Goal: Task Accomplishment & Management: Manage account settings

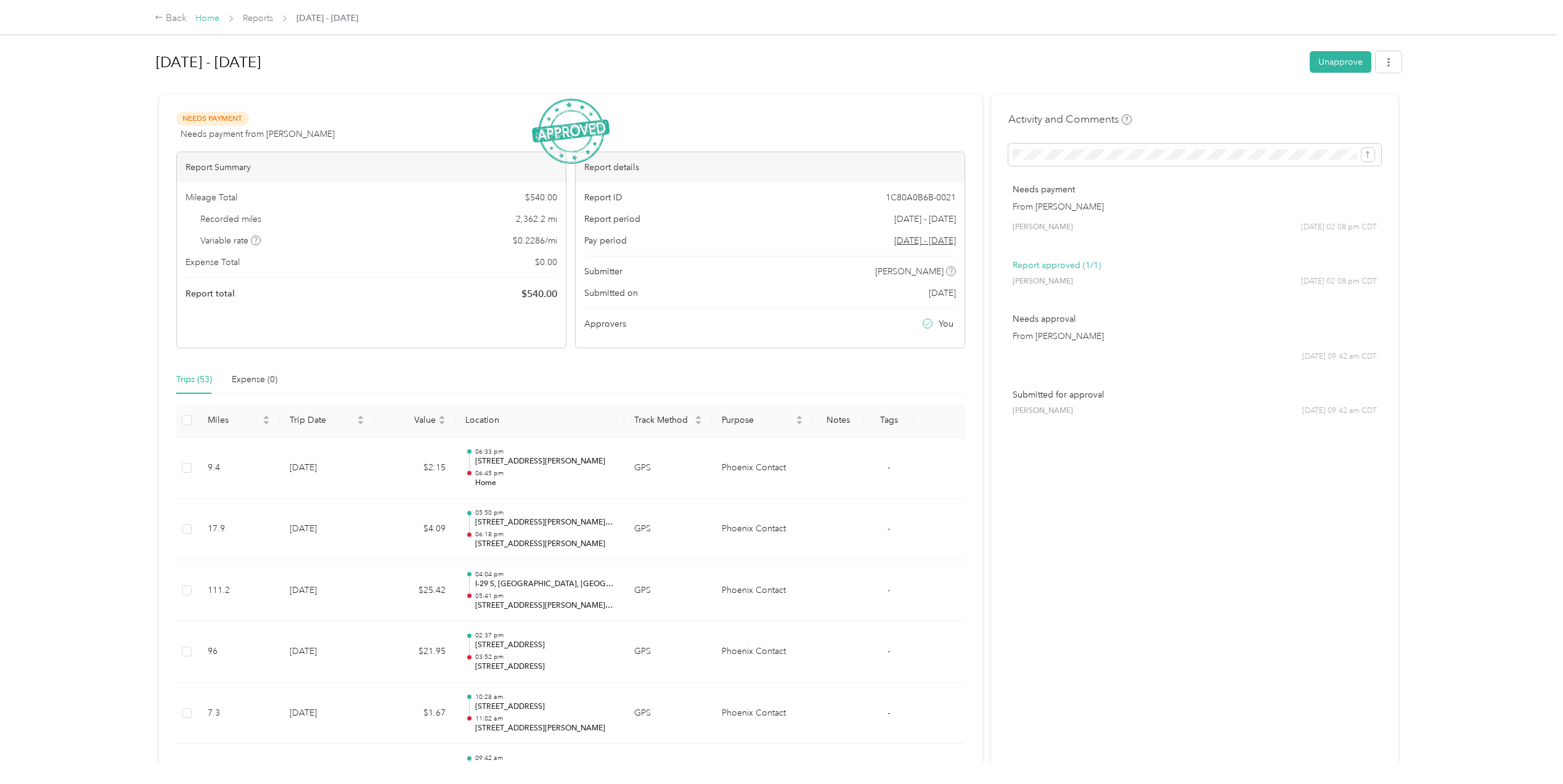
click at [202, 18] on link "Home" at bounding box center [207, 18] width 24 height 11
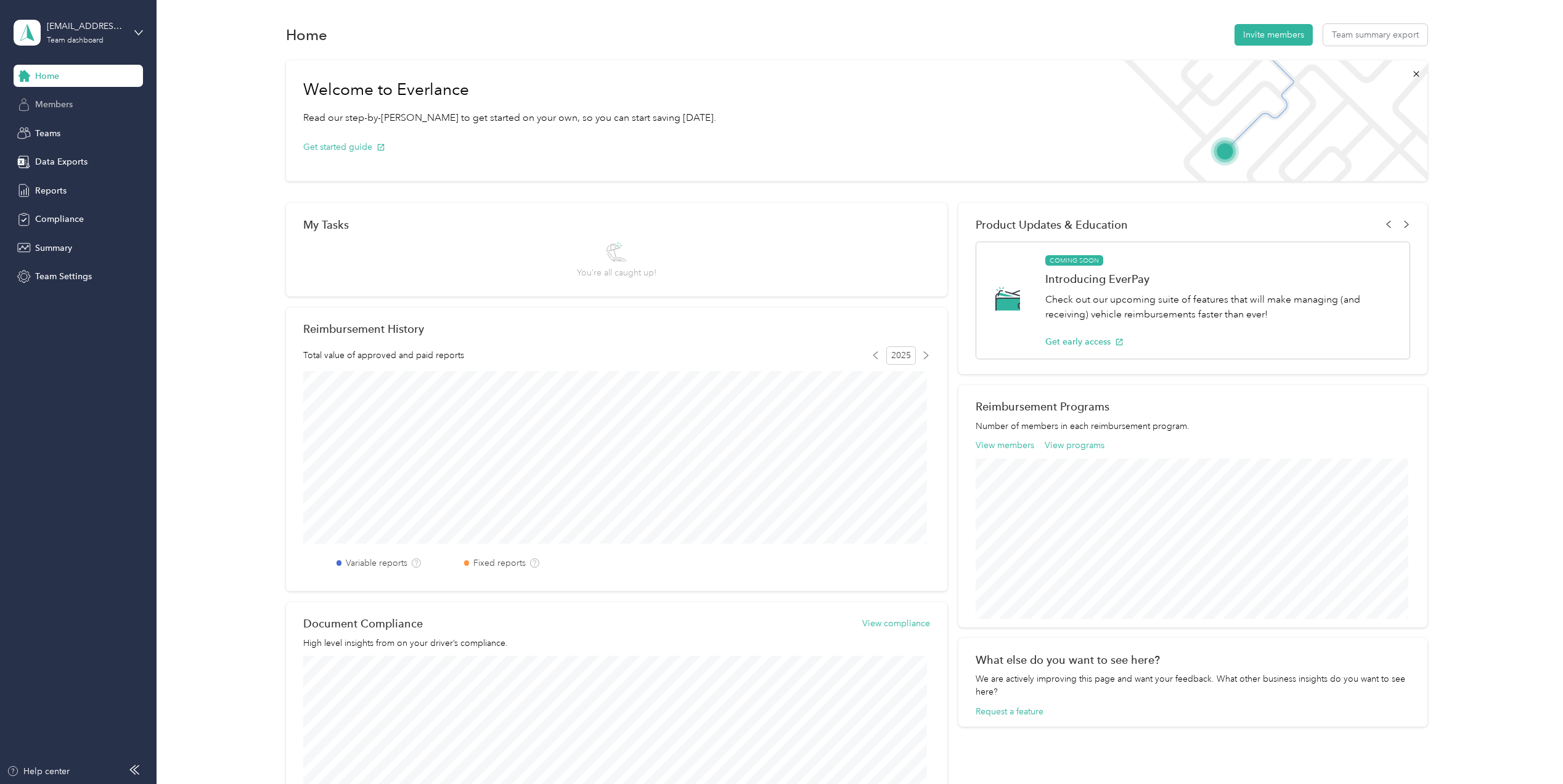
click at [46, 107] on span "Members" at bounding box center [53, 104] width 37 height 13
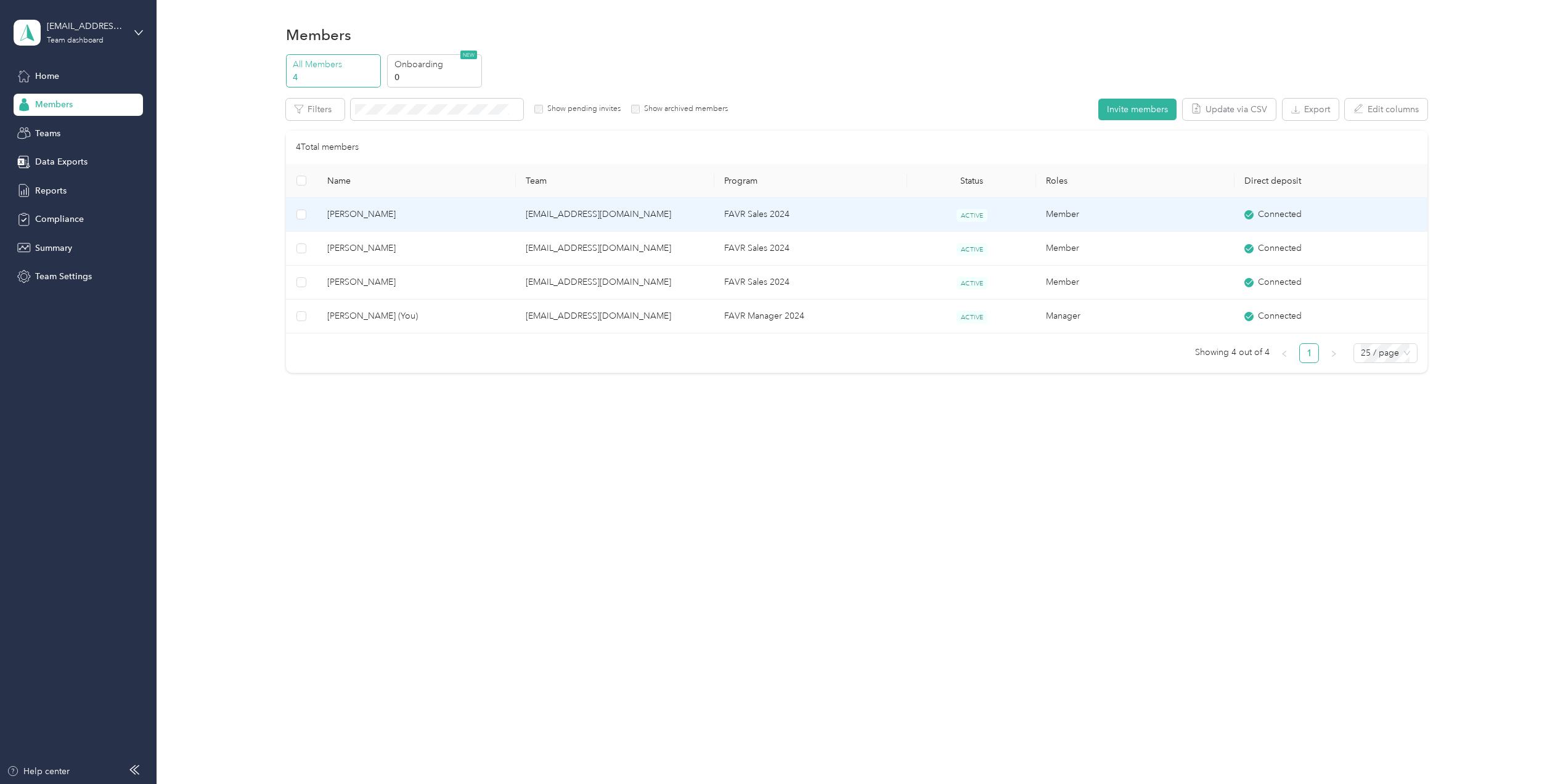
click at [386, 213] on span "[PERSON_NAME]" at bounding box center [417, 215] width 179 height 14
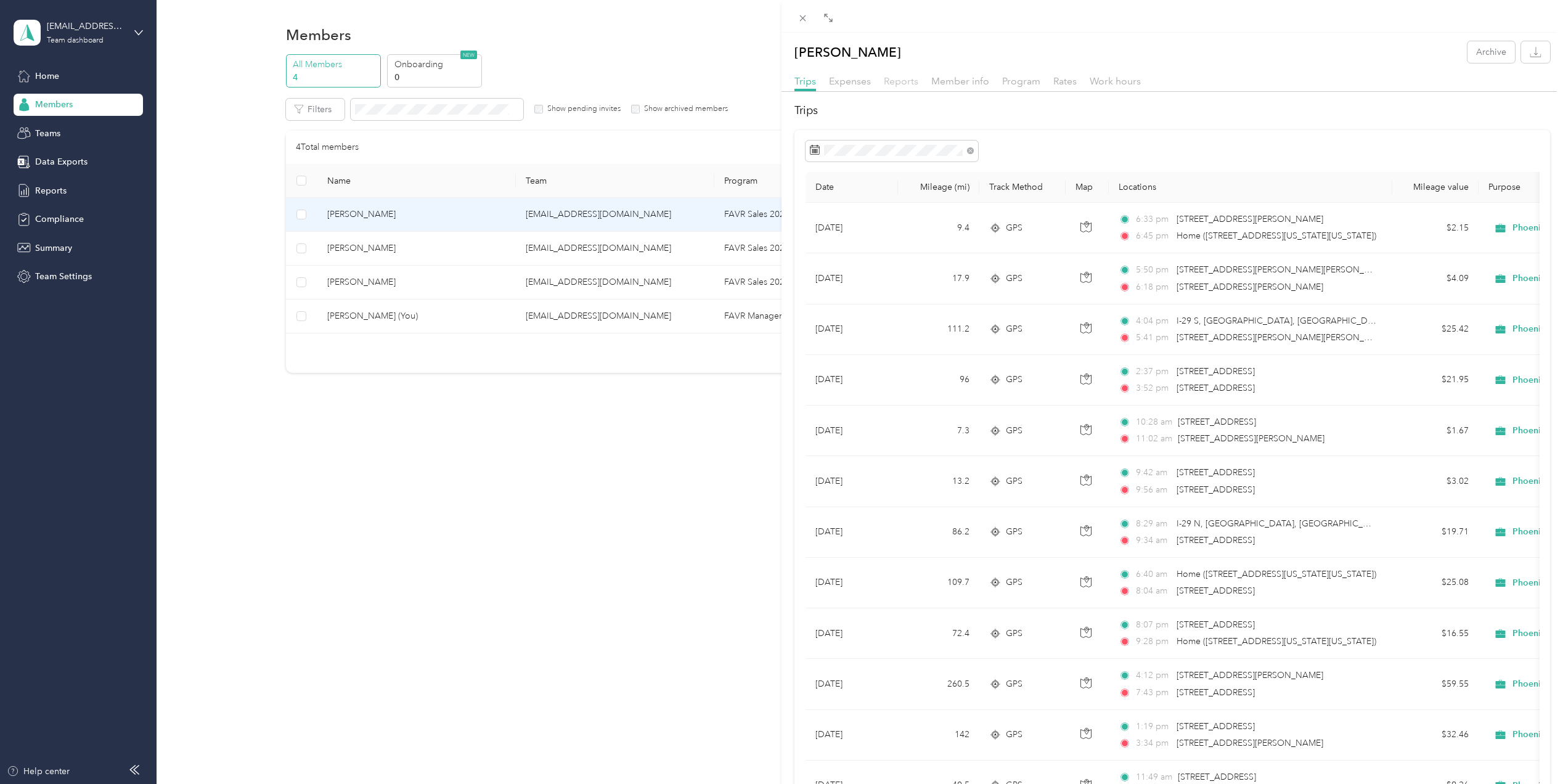
click at [902, 82] on span "Reports" at bounding box center [901, 81] width 34 height 11
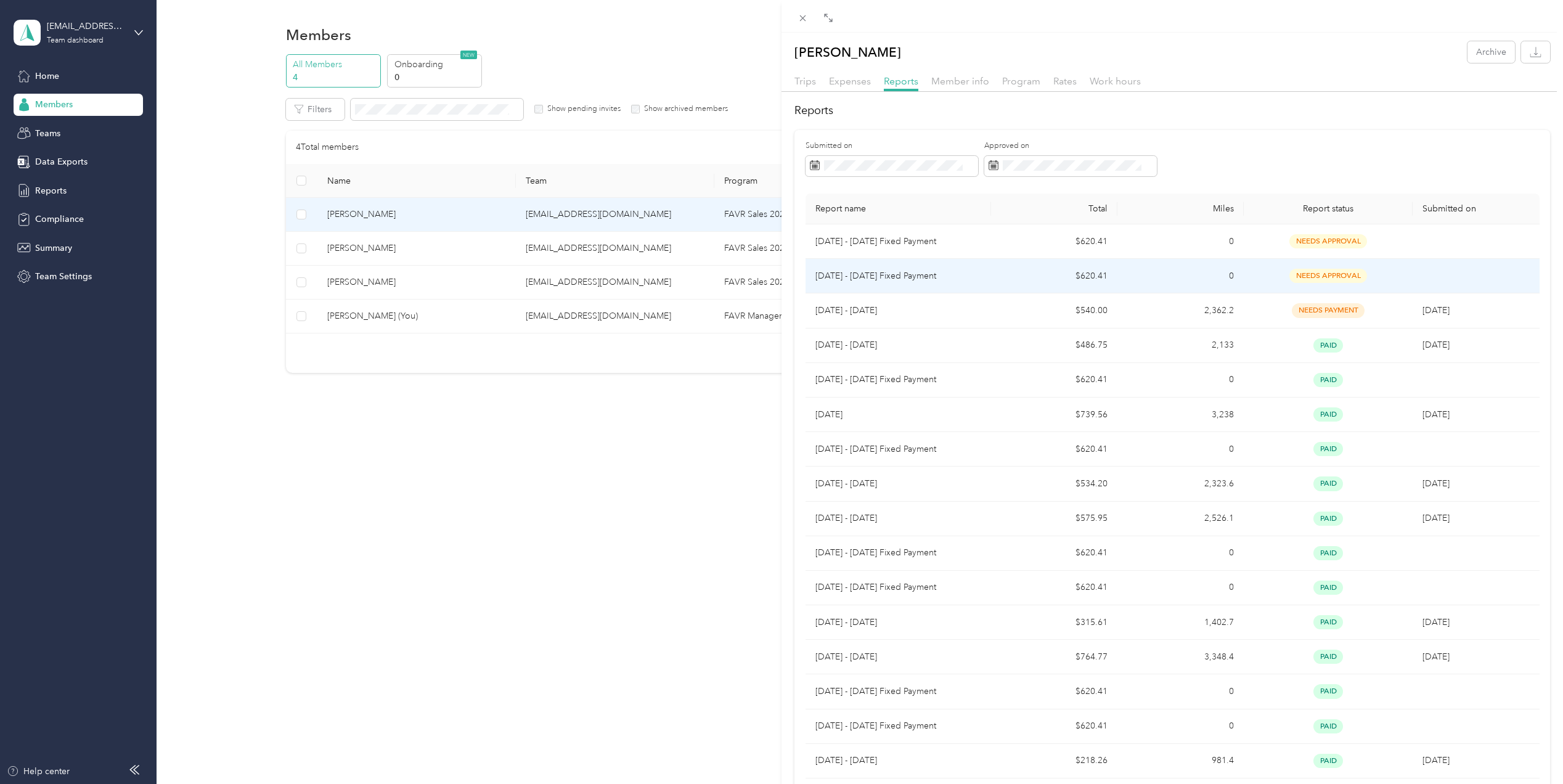
click at [886, 275] on p "[DATE] - [DATE] Fixed Payment" at bounding box center [898, 276] width 166 height 14
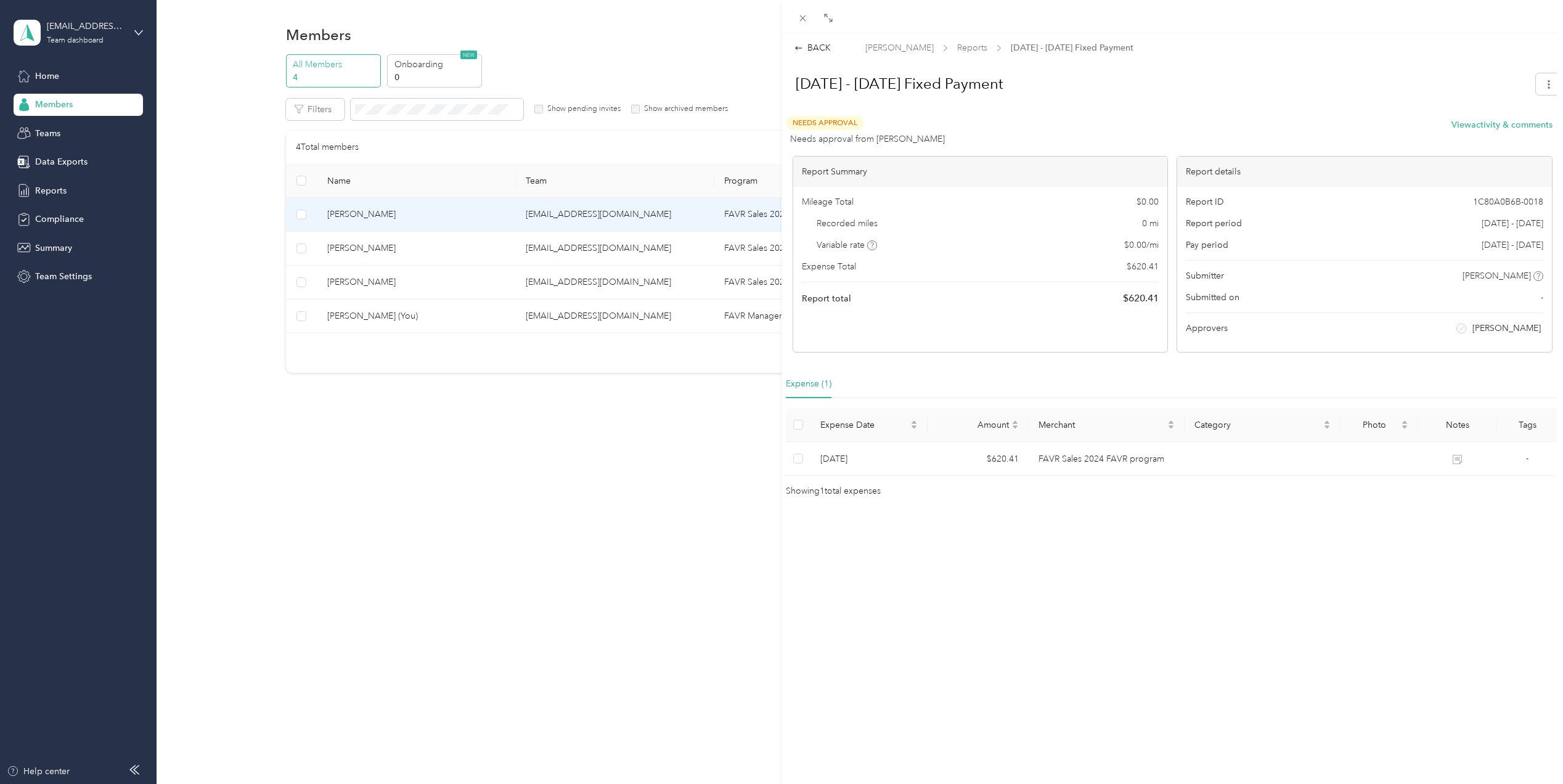
click at [356, 249] on div "BACK [PERSON_NAME] Reports [DATE] - [DATE] Fixed Payment [DATE] - [DATE] Fixed …" at bounding box center [781, 392] width 1563 height 784
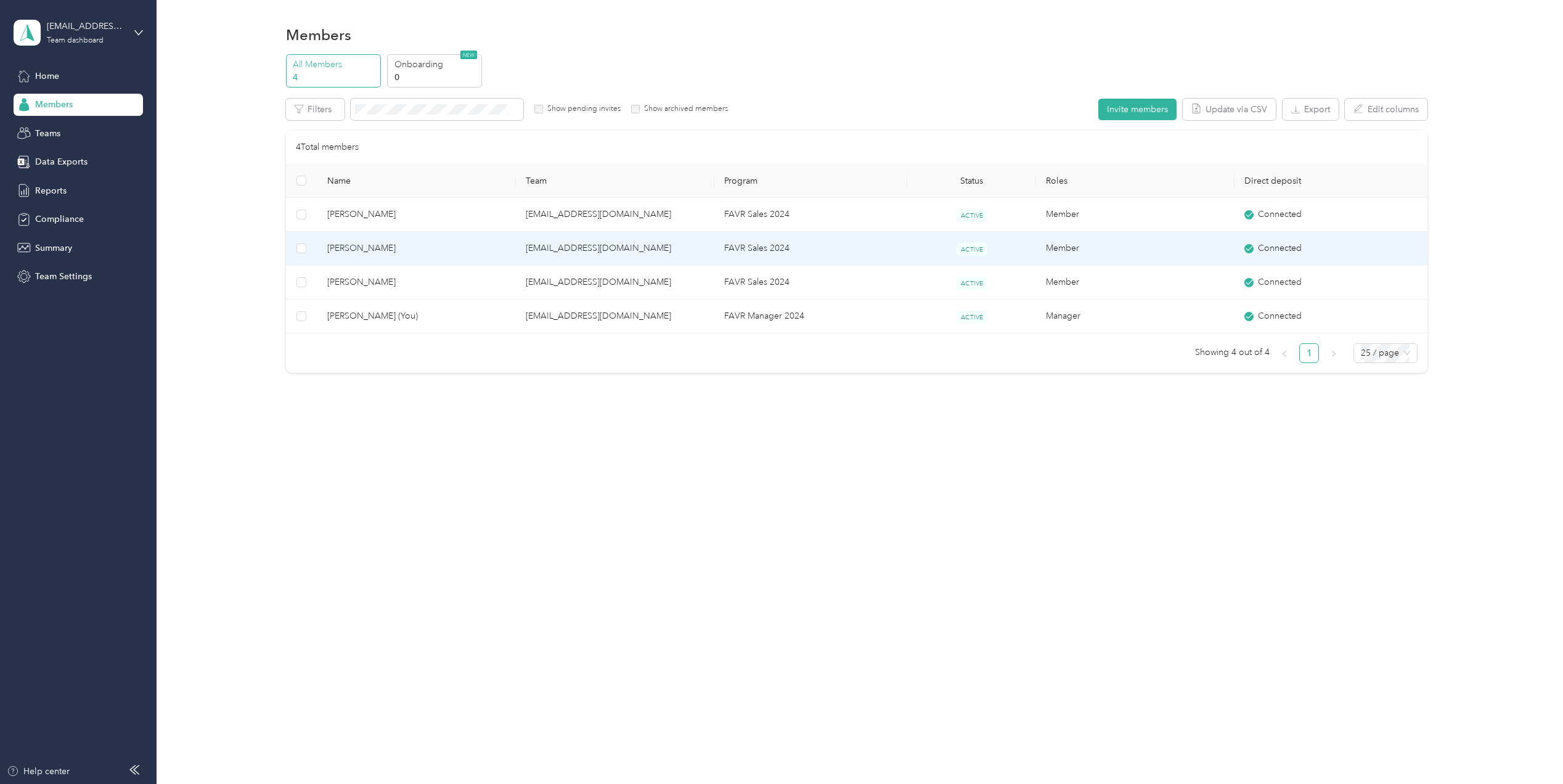
click at [347, 240] on td "[PERSON_NAME]" at bounding box center [417, 248] width 198 height 34
click at [347, 783] on div "Drag to resize Click to close Loading member data" at bounding box center [778, 784] width 1557 height 0
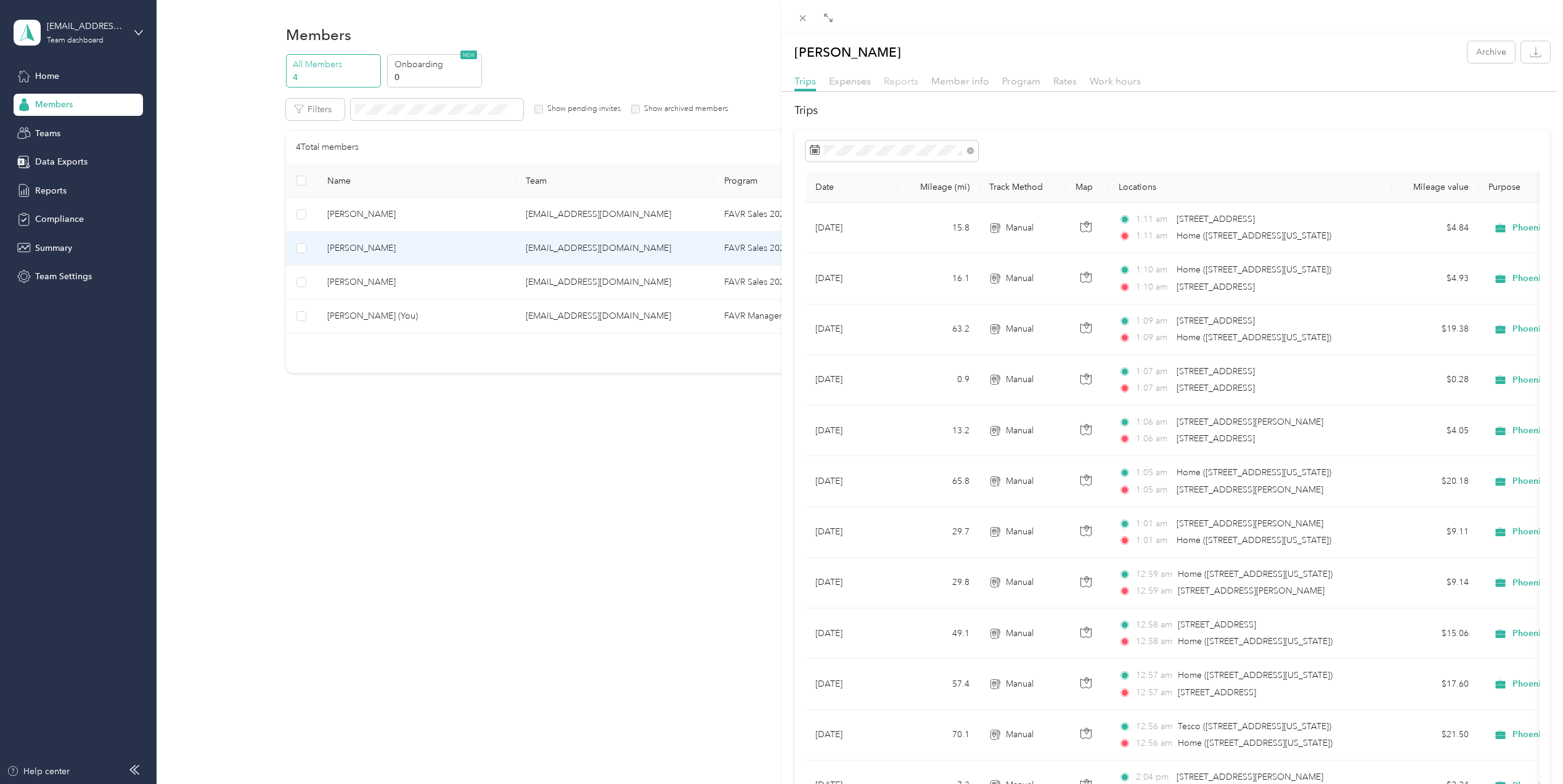
click at [908, 82] on span "Reports" at bounding box center [901, 81] width 34 height 11
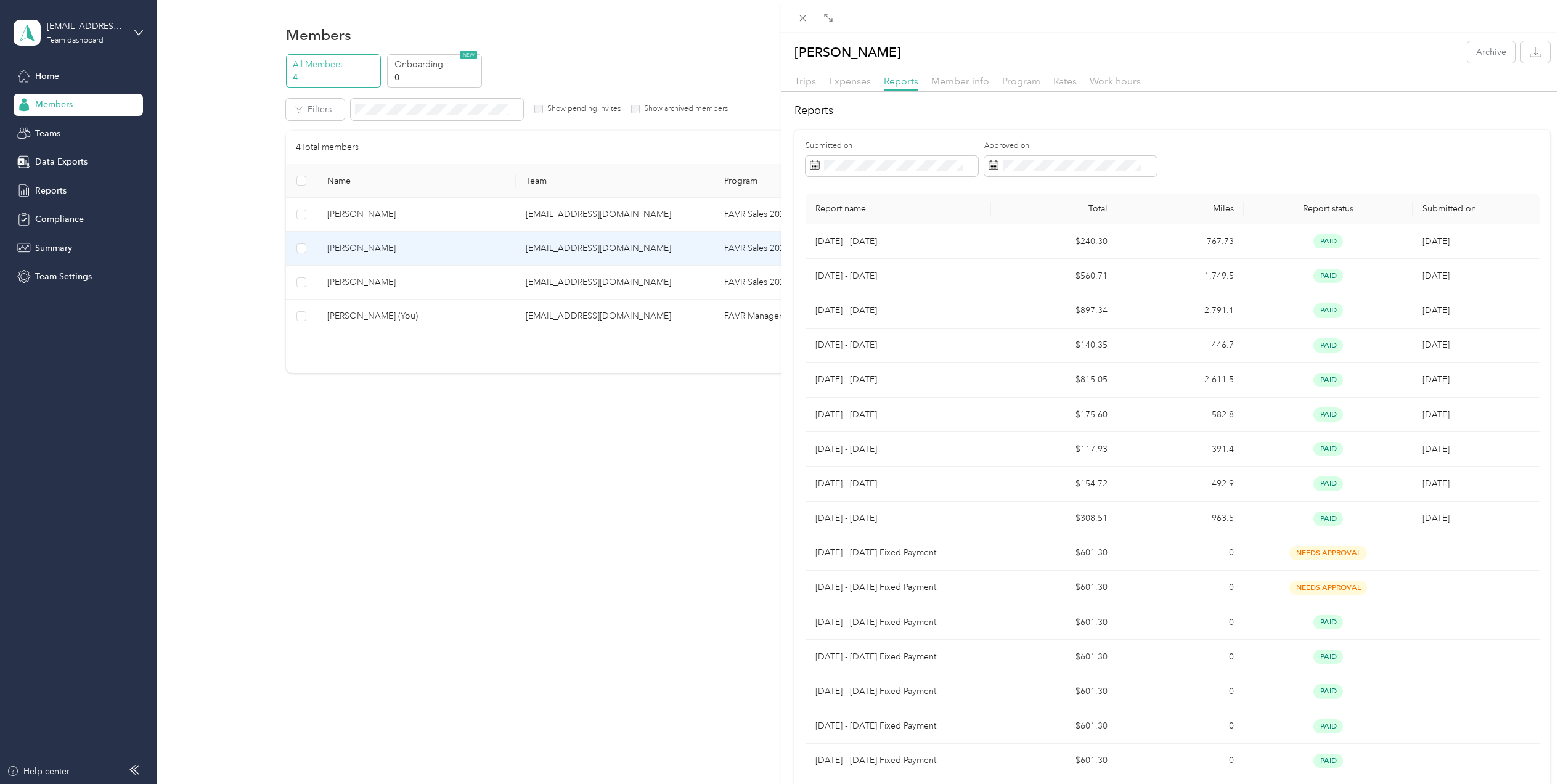
click at [413, 315] on div "[PERSON_NAME] Archive Trips Expenses Reports Member info Program Rates Work hou…" at bounding box center [781, 392] width 1563 height 784
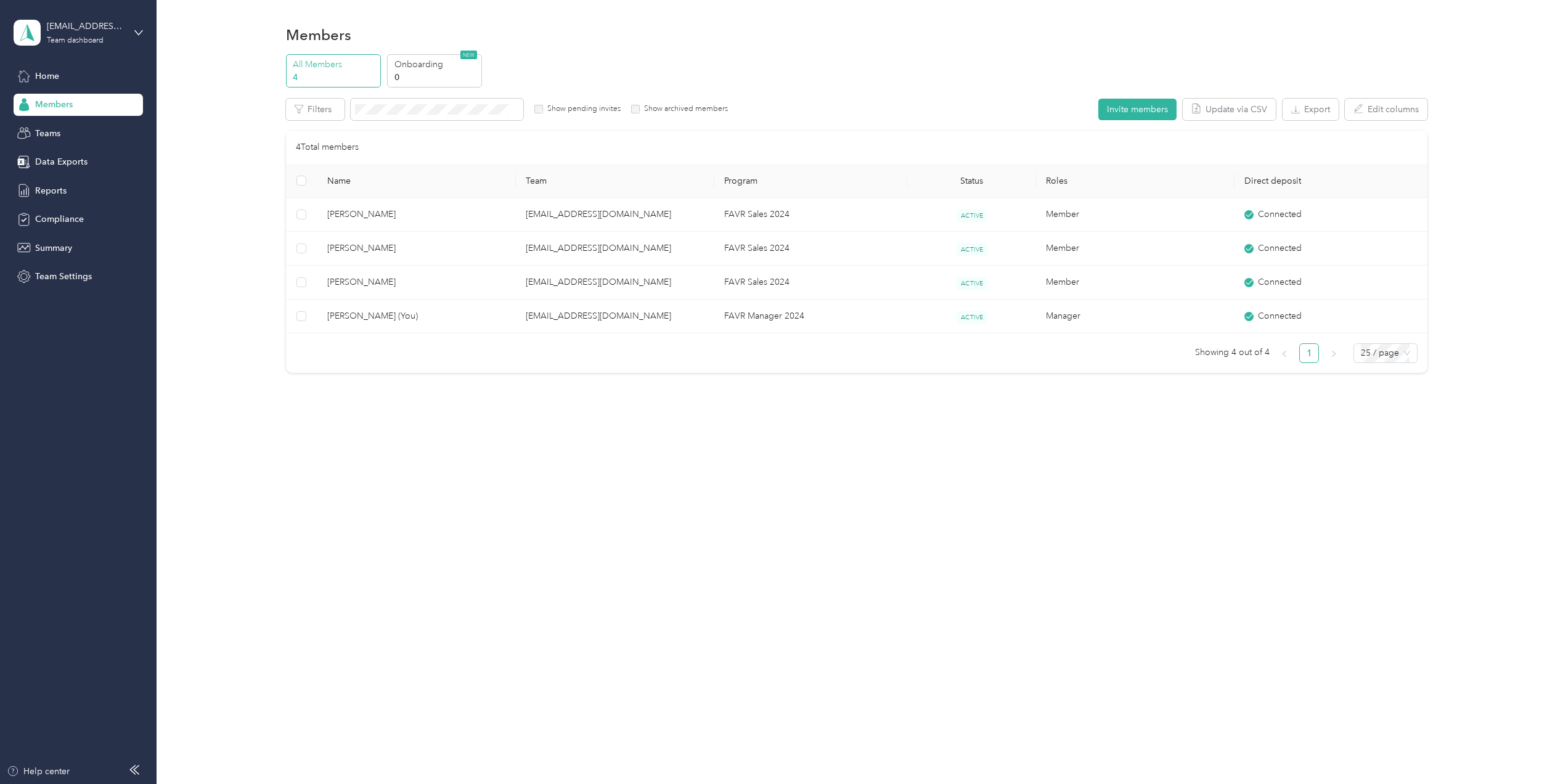
click at [413, 315] on div at bounding box center [781, 392] width 1563 height 784
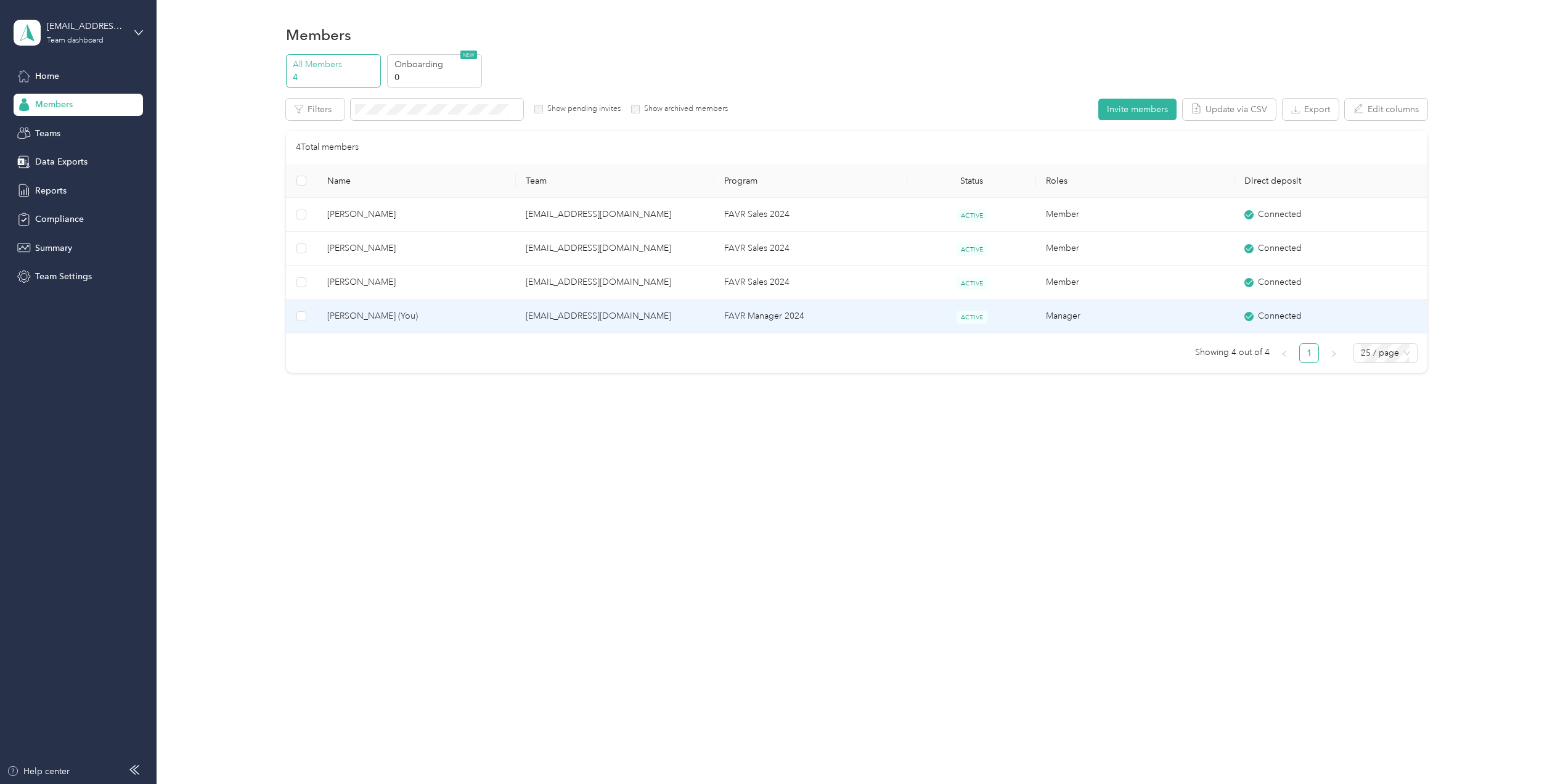
click at [413, 315] on span "[PERSON_NAME] (You)" at bounding box center [417, 316] width 179 height 14
click at [413, 783] on div "Drag to resize Click to close Loading member data" at bounding box center [778, 784] width 1557 height 0
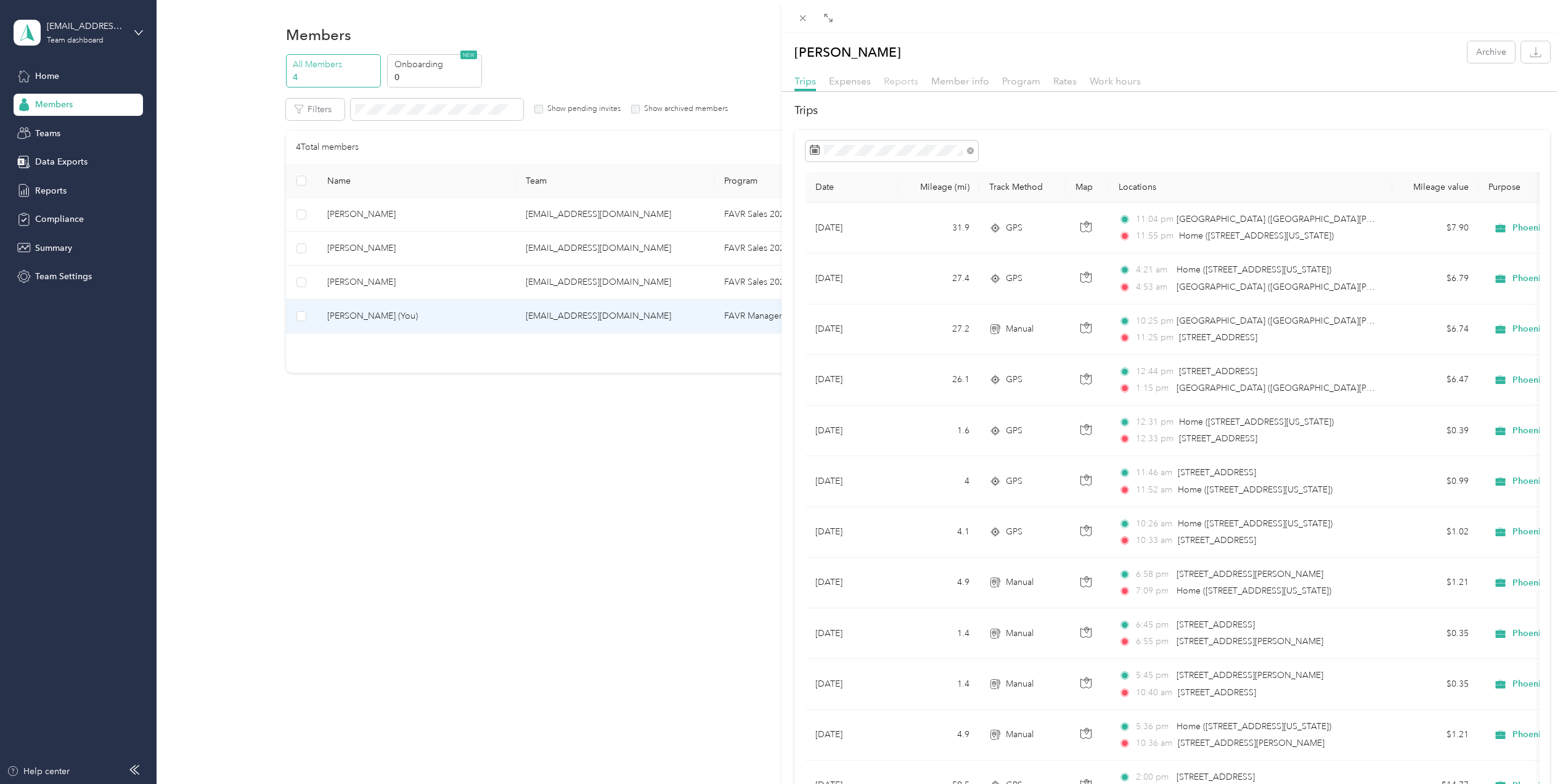
click at [903, 85] on span "Reports" at bounding box center [901, 81] width 34 height 11
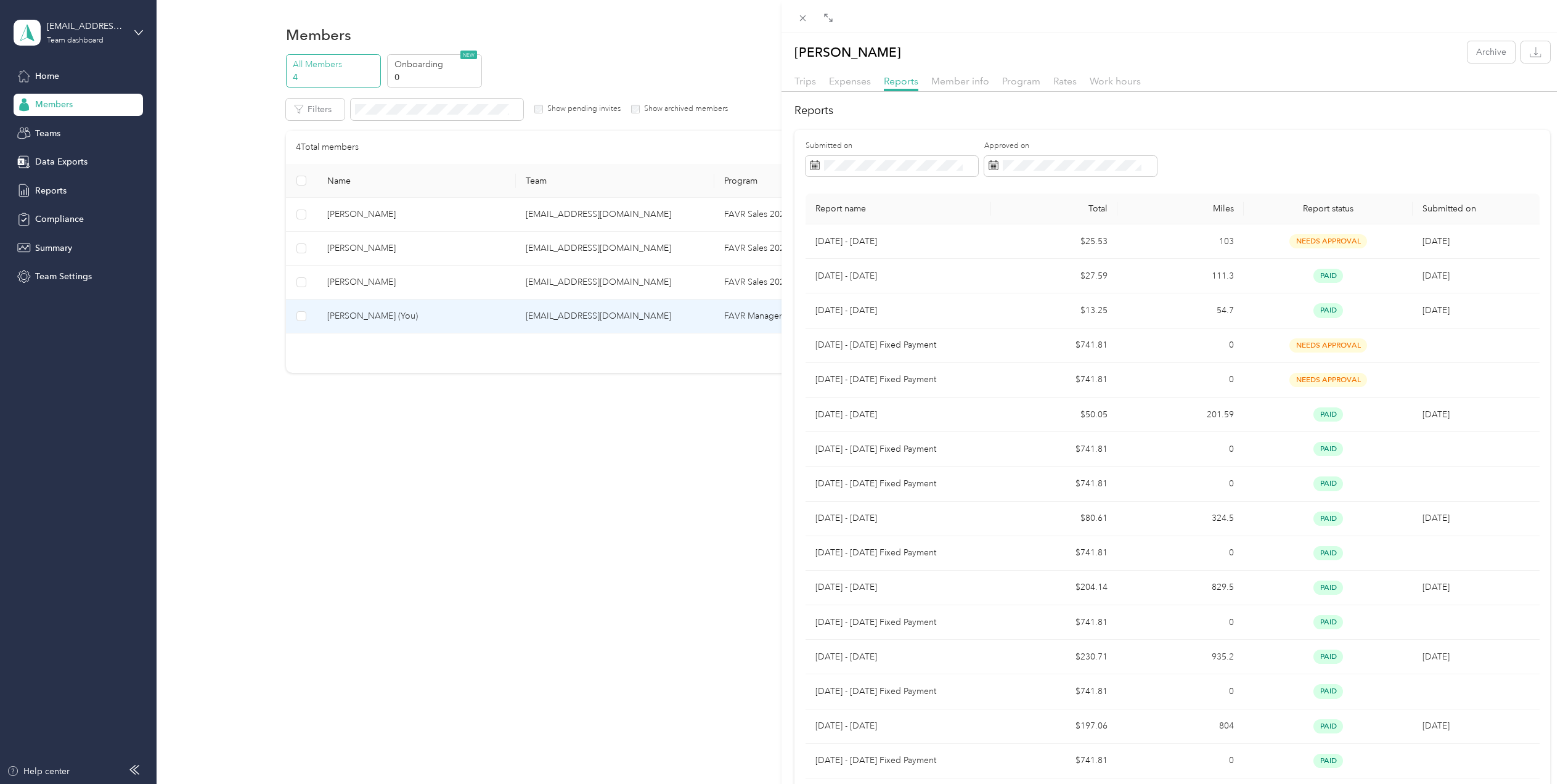
click at [43, 193] on div "[PERSON_NAME] Archive Trips Expenses Reports Member info Program Rates Work hou…" at bounding box center [781, 392] width 1563 height 784
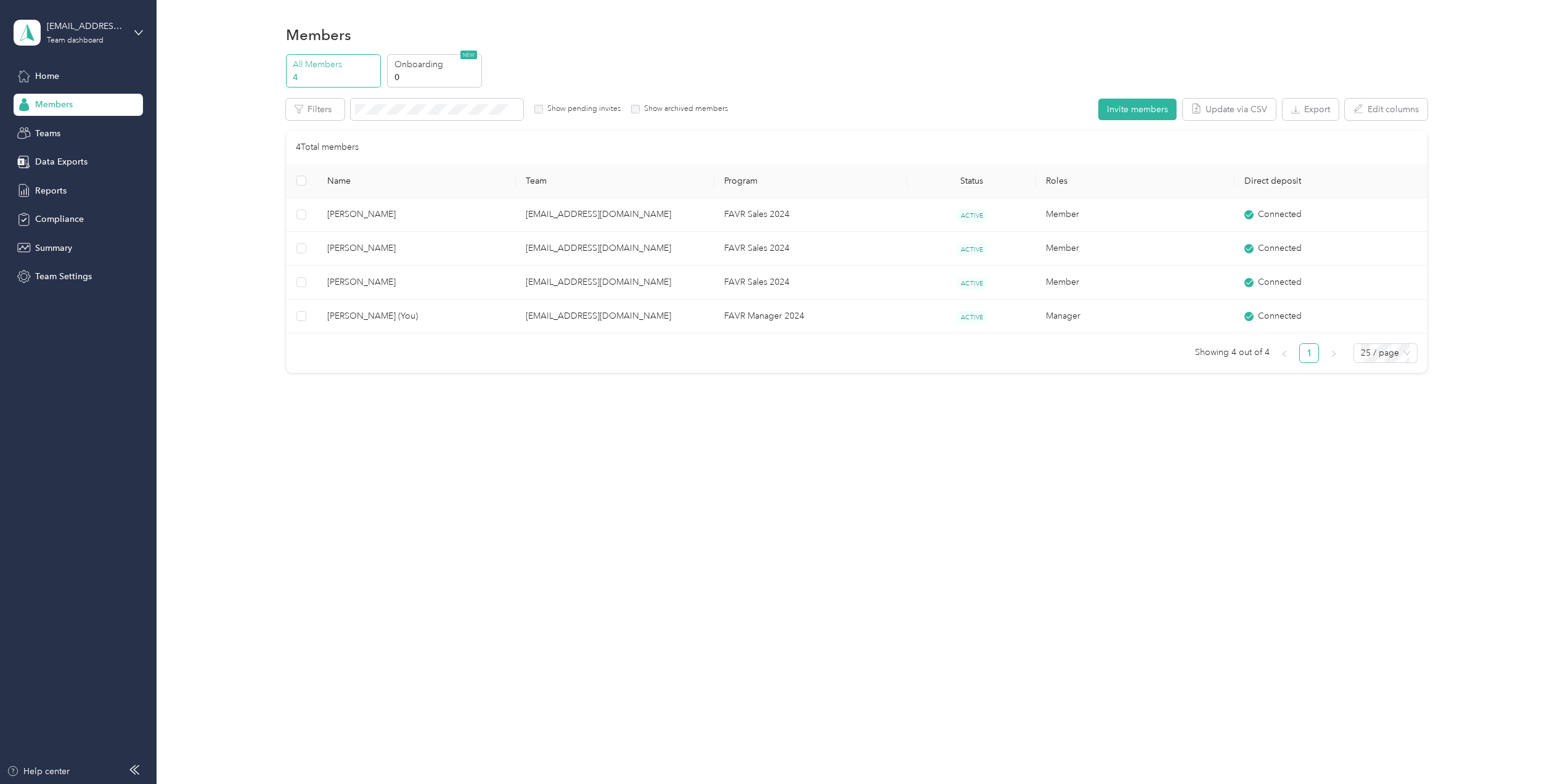
click at [43, 190] on div at bounding box center [781, 392] width 1563 height 784
click at [43, 190] on span "Reports" at bounding box center [50, 190] width 31 height 13
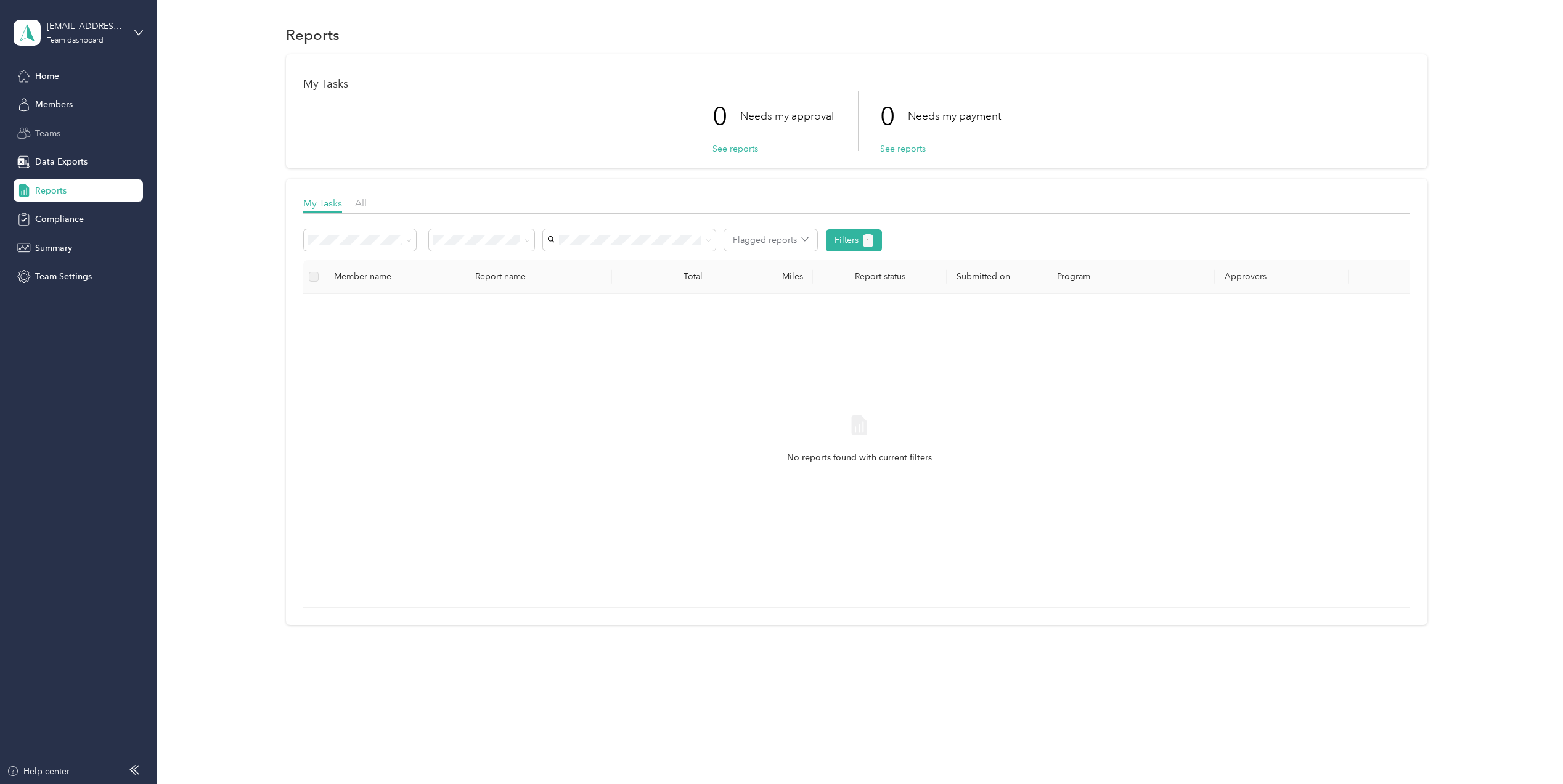
click at [53, 130] on span "Teams" at bounding box center [47, 133] width 25 height 13
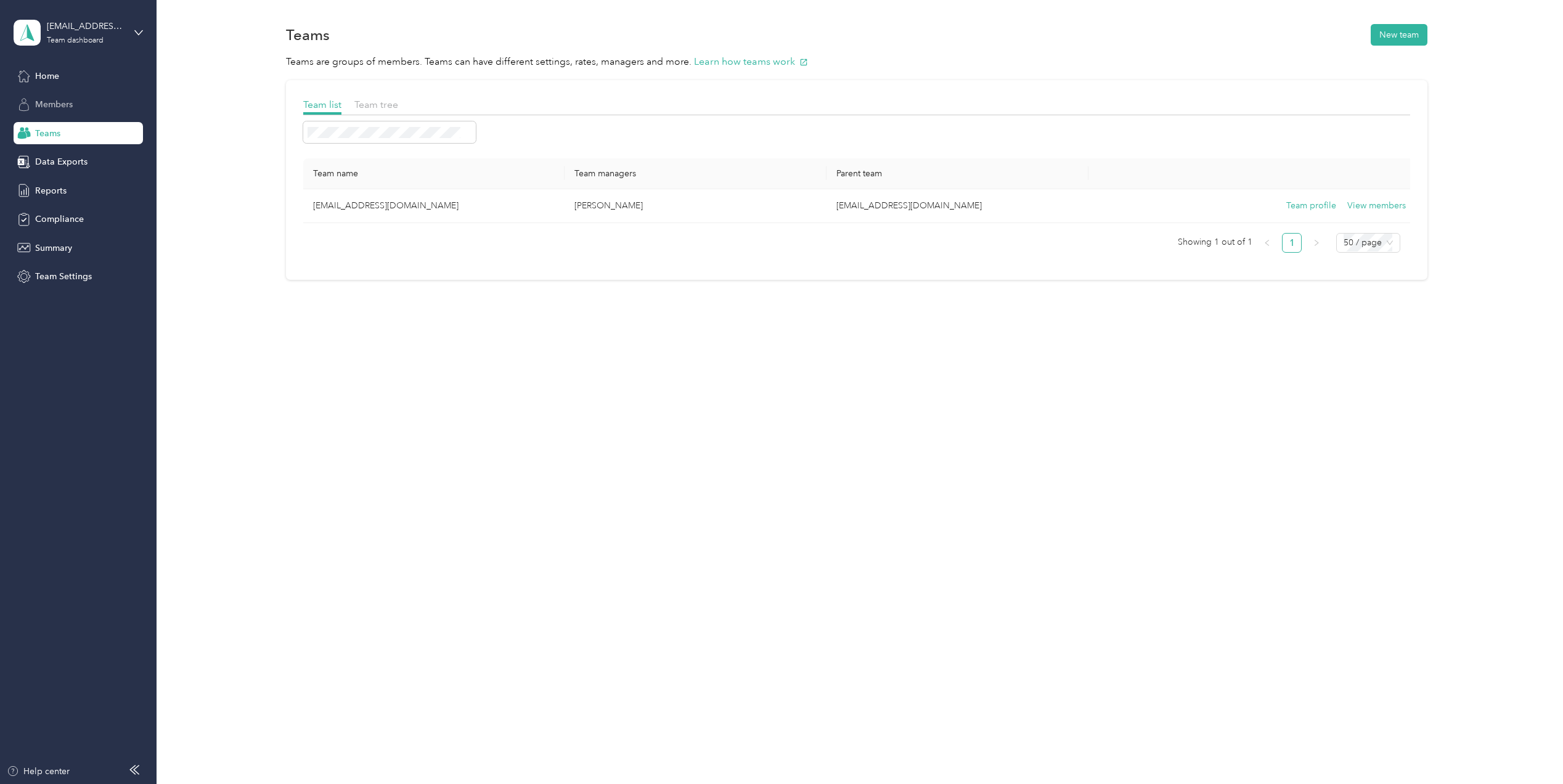
click at [56, 98] on span "Members" at bounding box center [53, 104] width 37 height 13
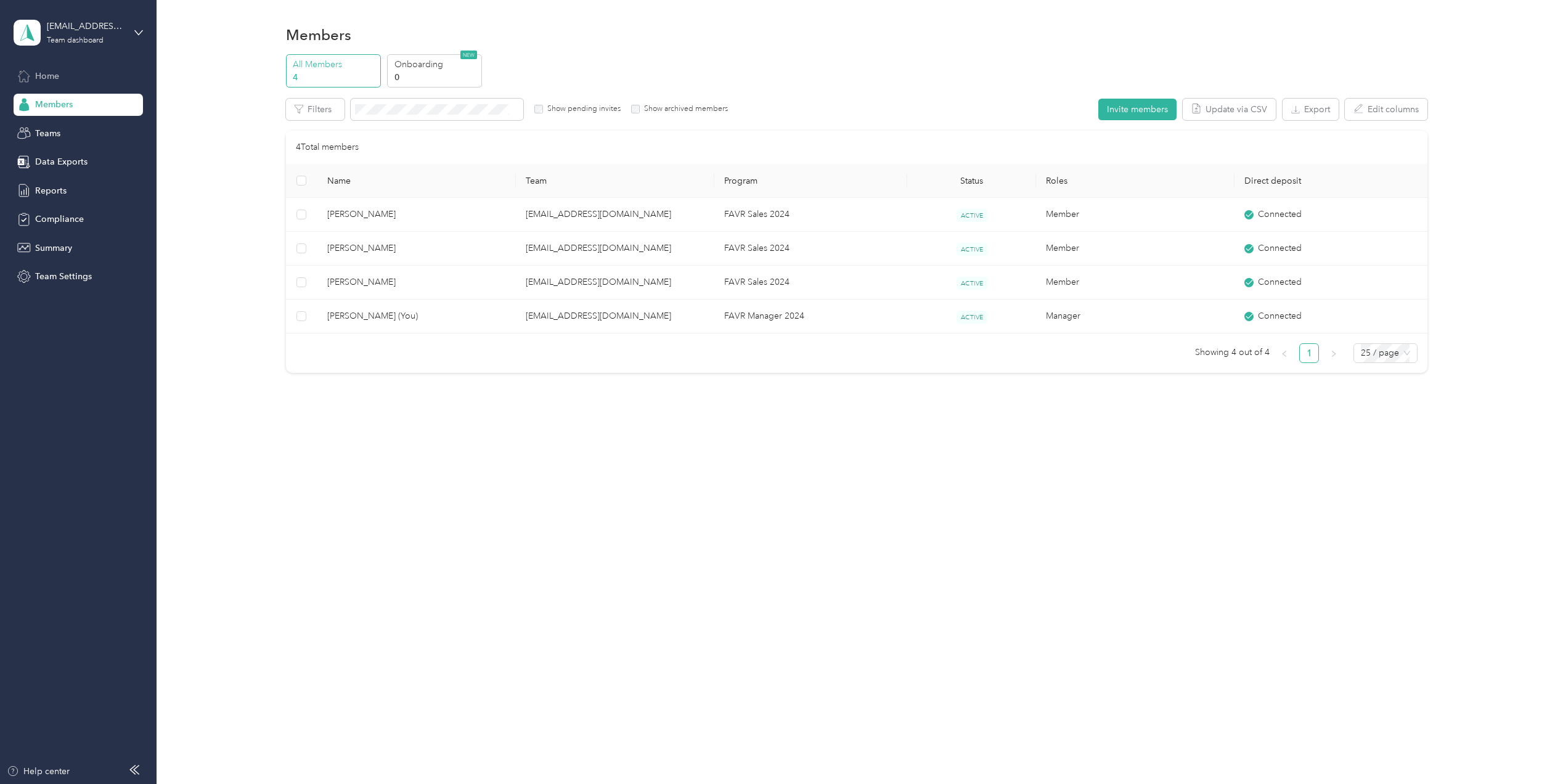
click at [45, 75] on span "Home" at bounding box center [47, 75] width 24 height 13
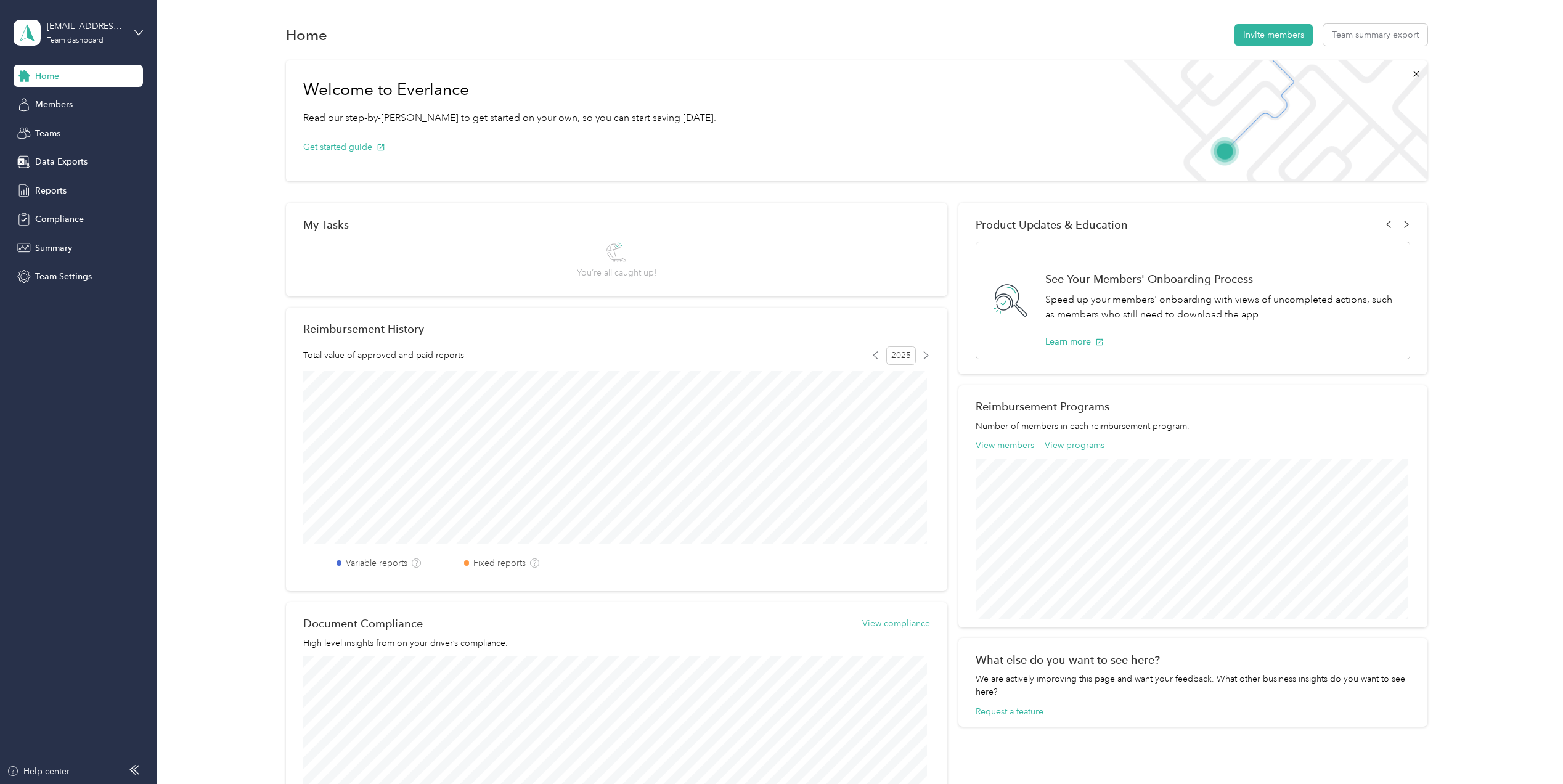
click at [130, 34] on div "[EMAIL_ADDRESS][DOMAIN_NAME] Team dashboard" at bounding box center [78, 33] width 130 height 43
click at [55, 129] on div "Personal dashboard" at bounding box center [63, 129] width 78 height 13
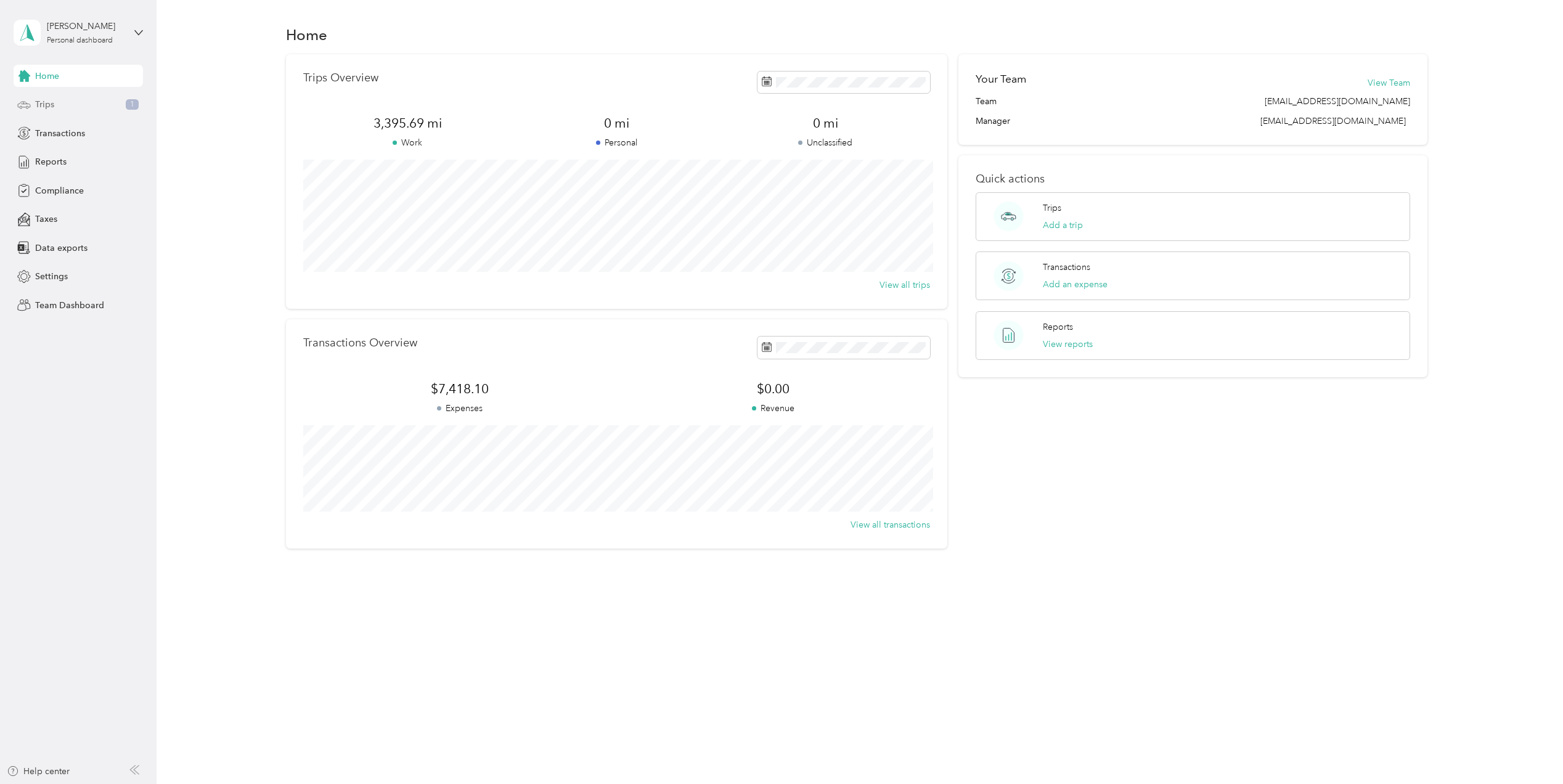
click at [66, 100] on div "Trips 1" at bounding box center [78, 104] width 130 height 22
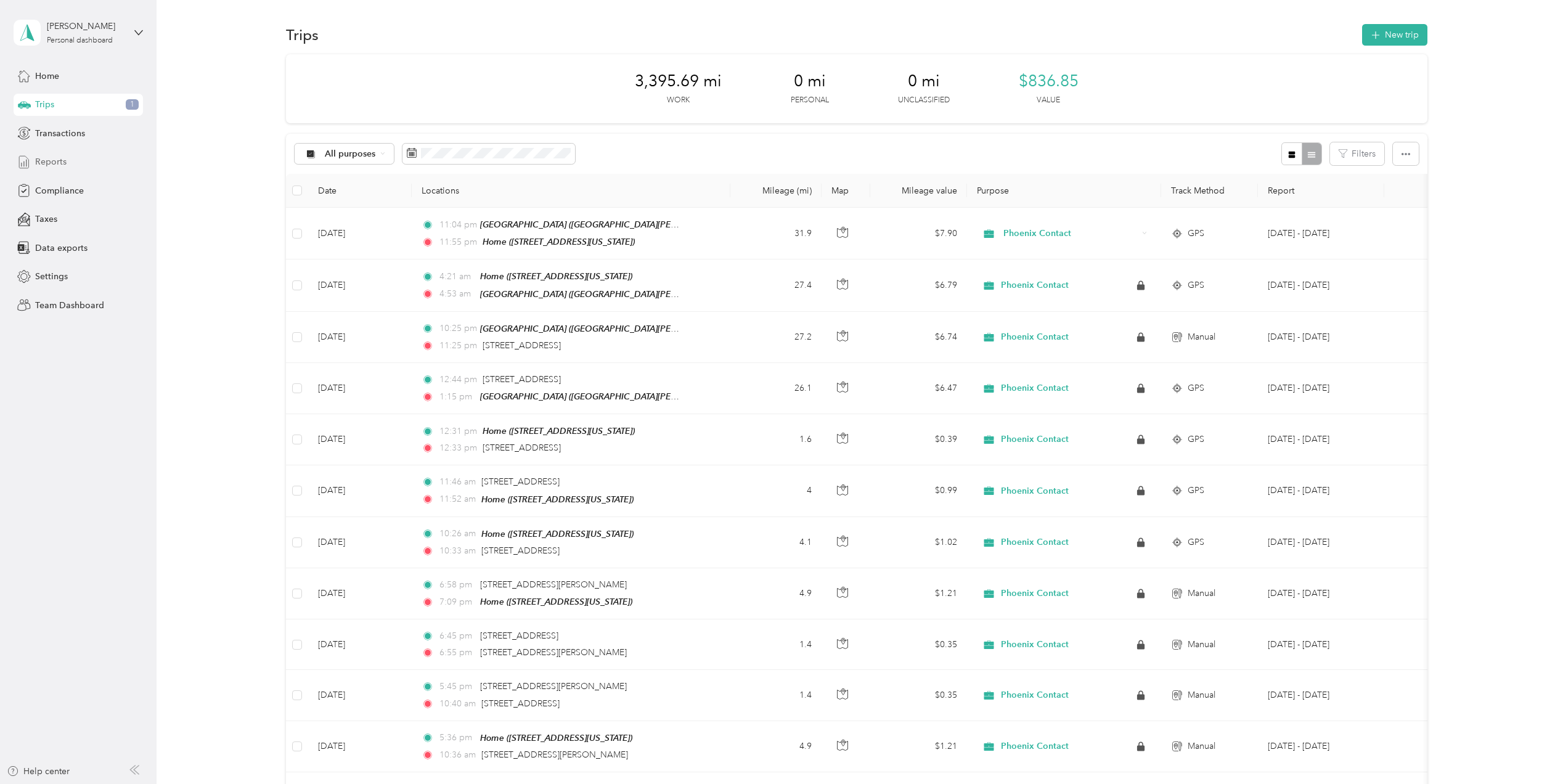
click at [50, 159] on span "Reports" at bounding box center [50, 162] width 31 height 13
